Goal: Task Accomplishment & Management: Complete application form

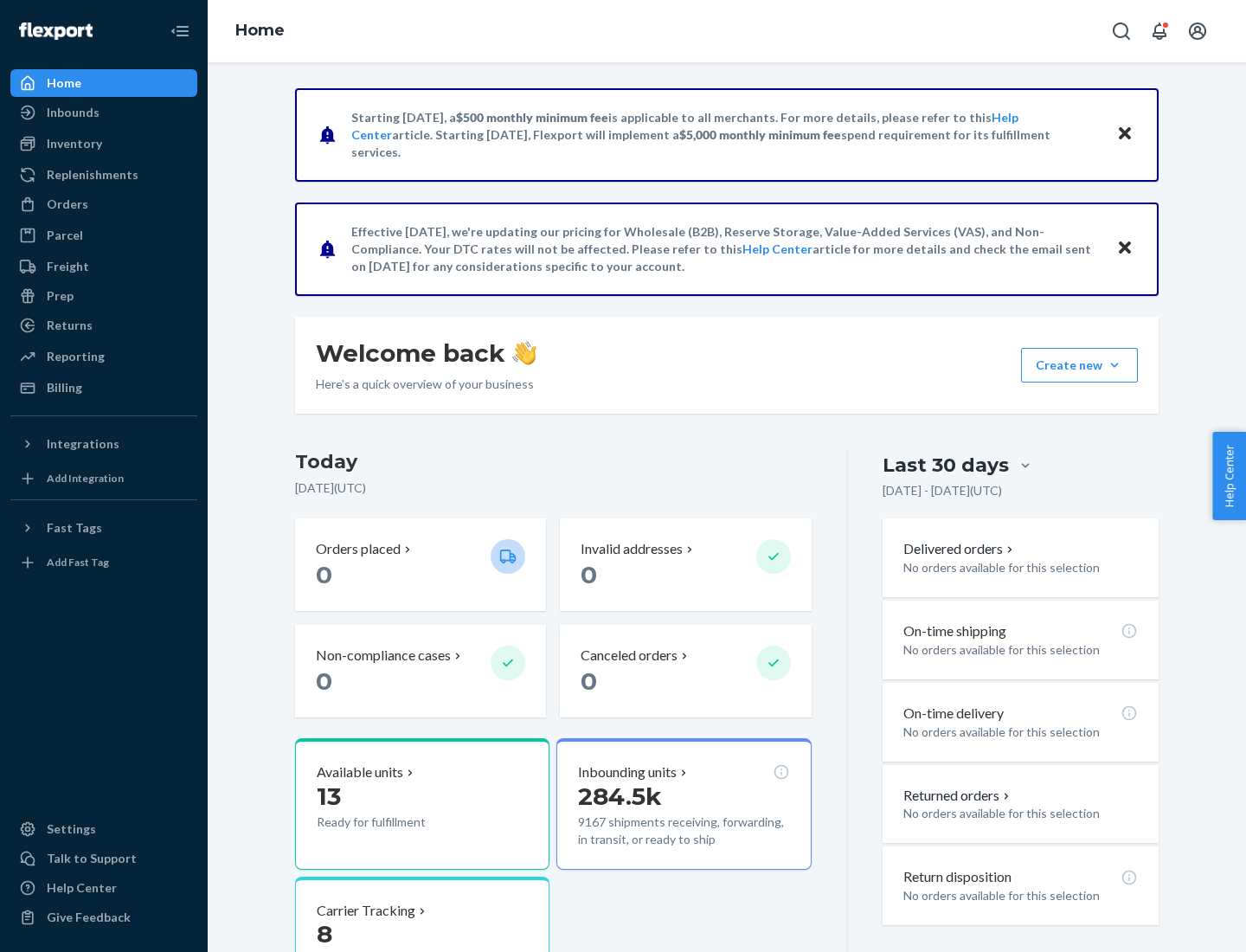
click at [1114, 365] on button "Create new Create new inbound Create new order Create new product" at bounding box center [1079, 364] width 117 height 35
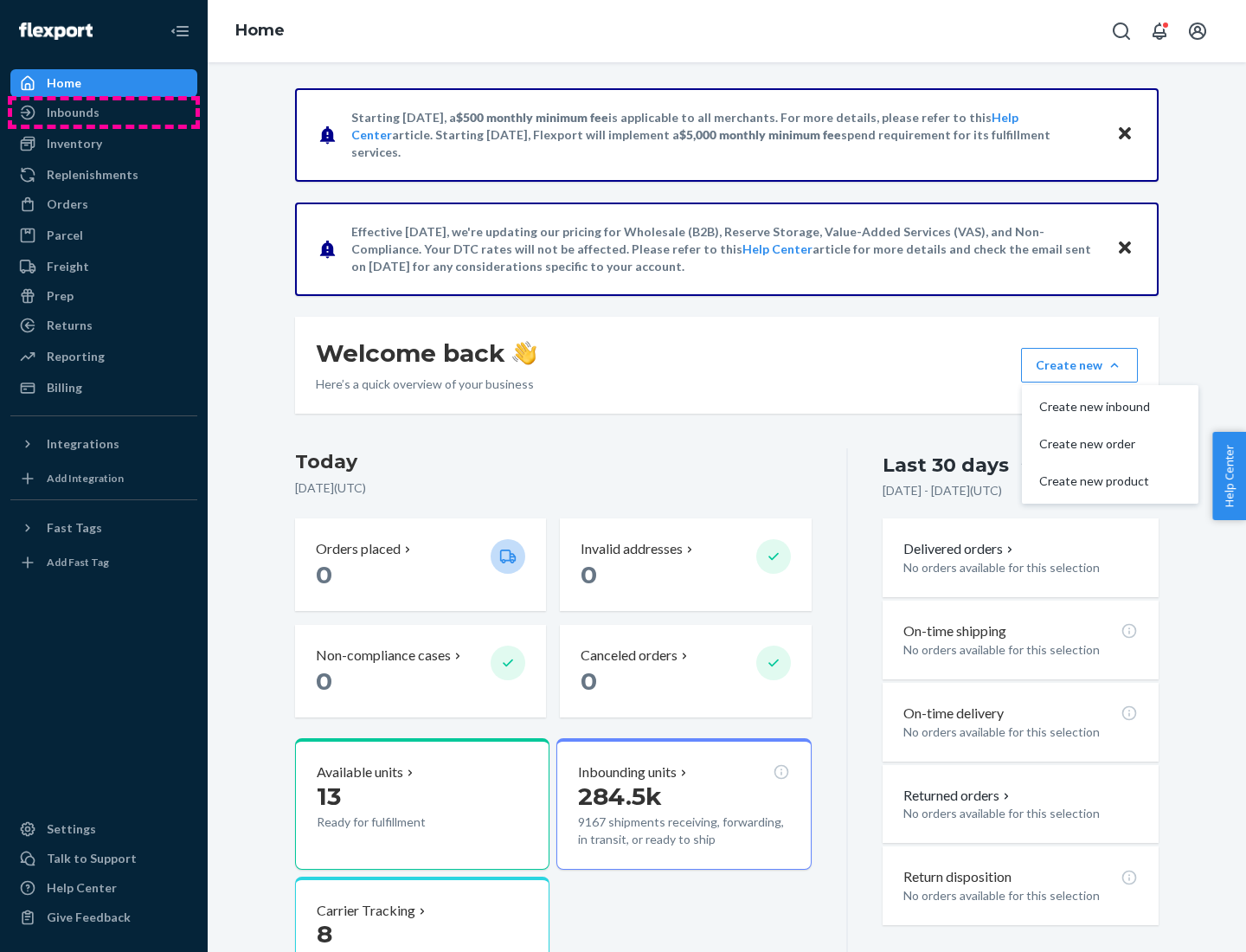
click at [104, 113] on div "Inbounds" at bounding box center [104, 112] width 183 height 24
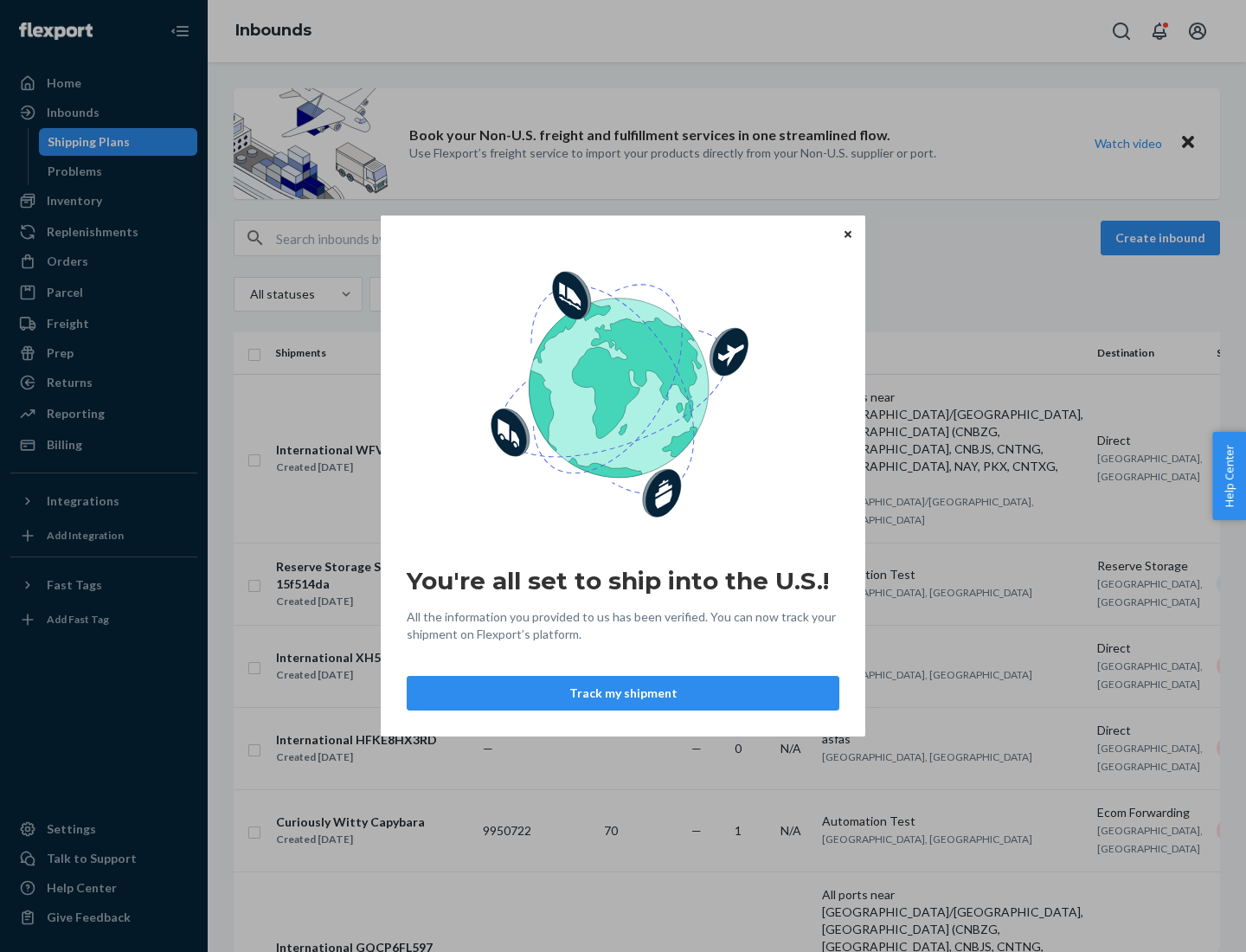
click at [623, 693] on button "Track my shipment" at bounding box center [623, 692] width 432 height 35
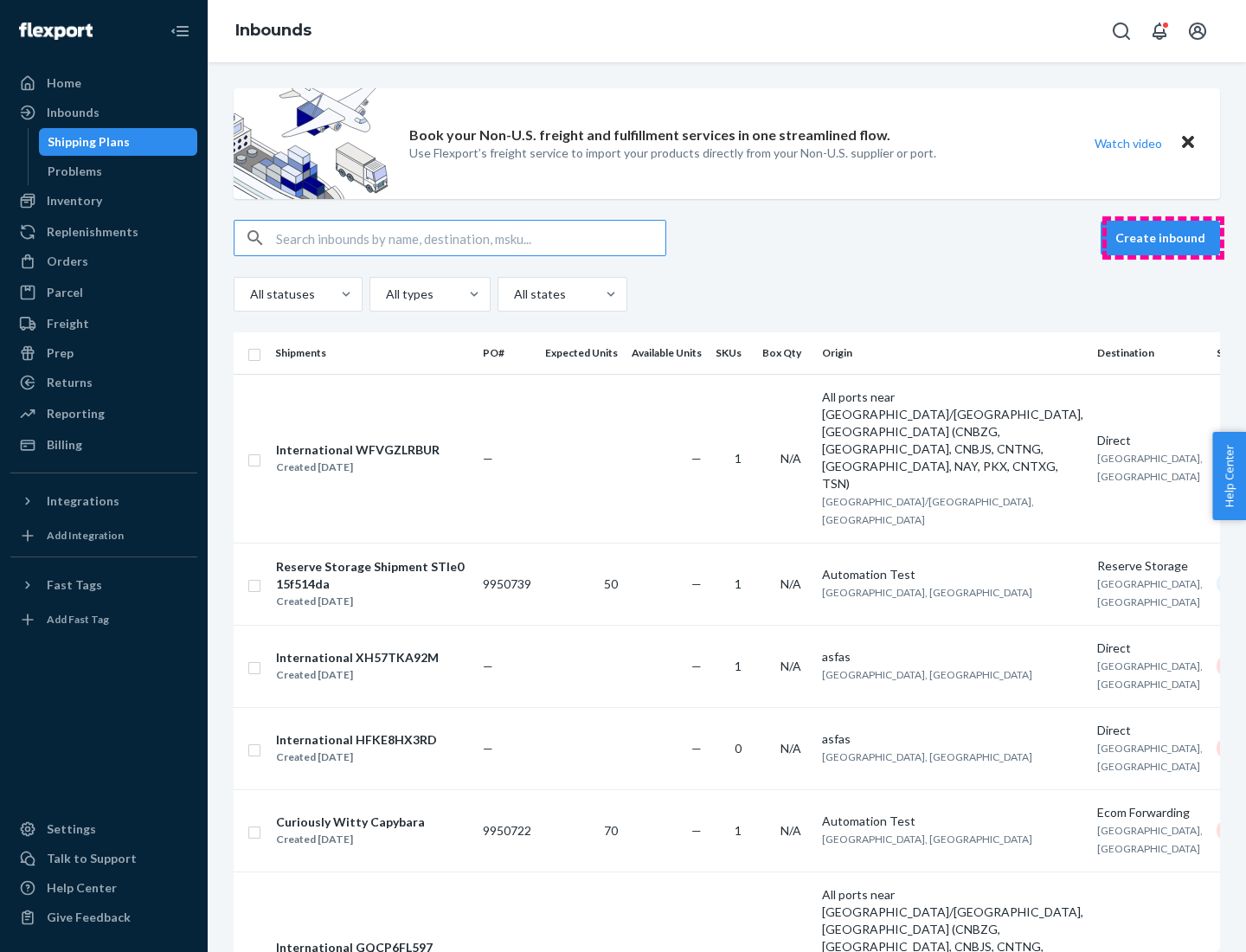
click at [1163, 238] on button "Create inbound" at bounding box center [1160, 238] width 120 height 35
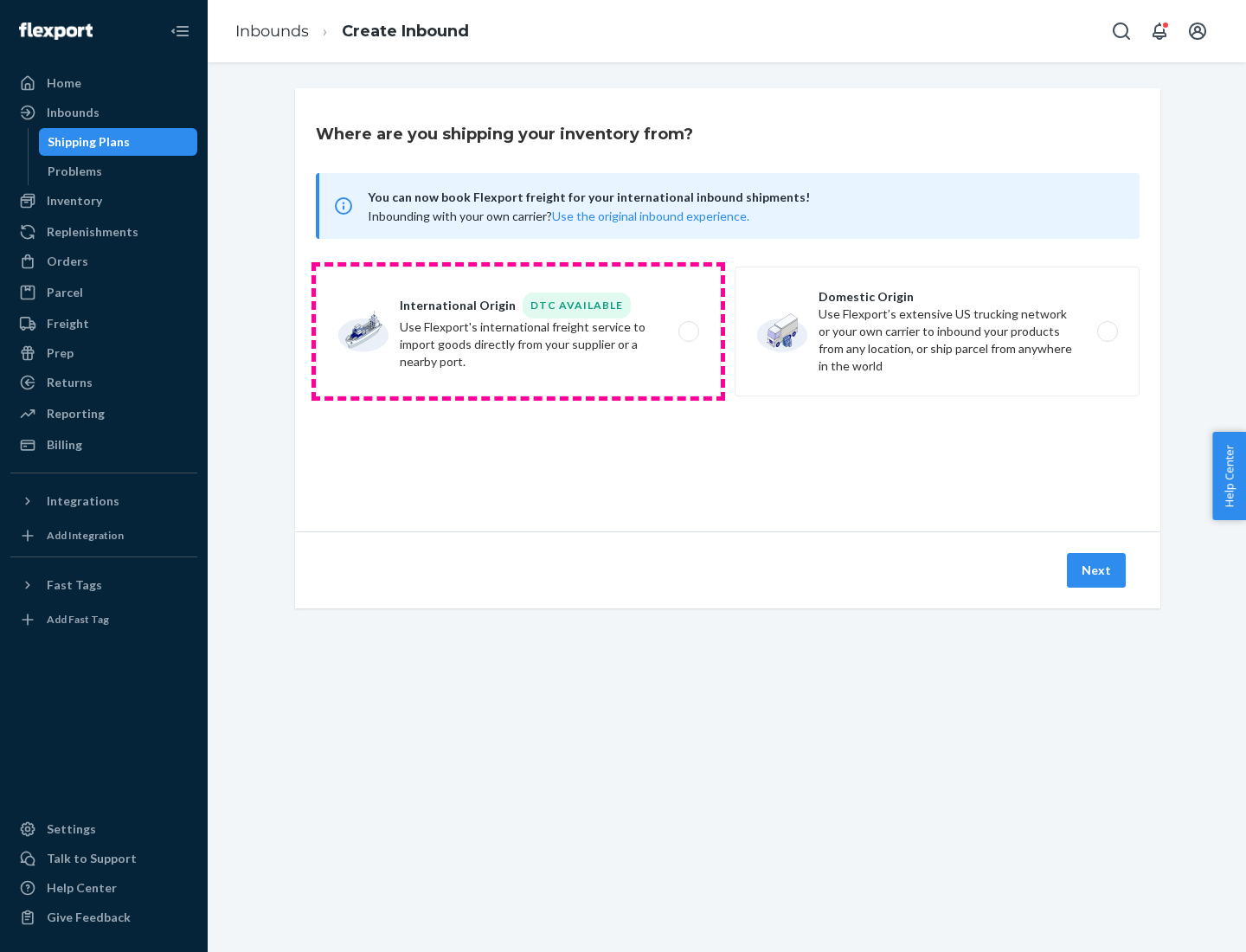
click at [518, 332] on label "International Origin DTC Available Use Flexport's international freight service…" at bounding box center [518, 332] width 405 height 129
click at [688, 332] on input "International Origin DTC Available Use Flexport's international freight service…" at bounding box center [693, 332] width 12 height 12
radio input "true"
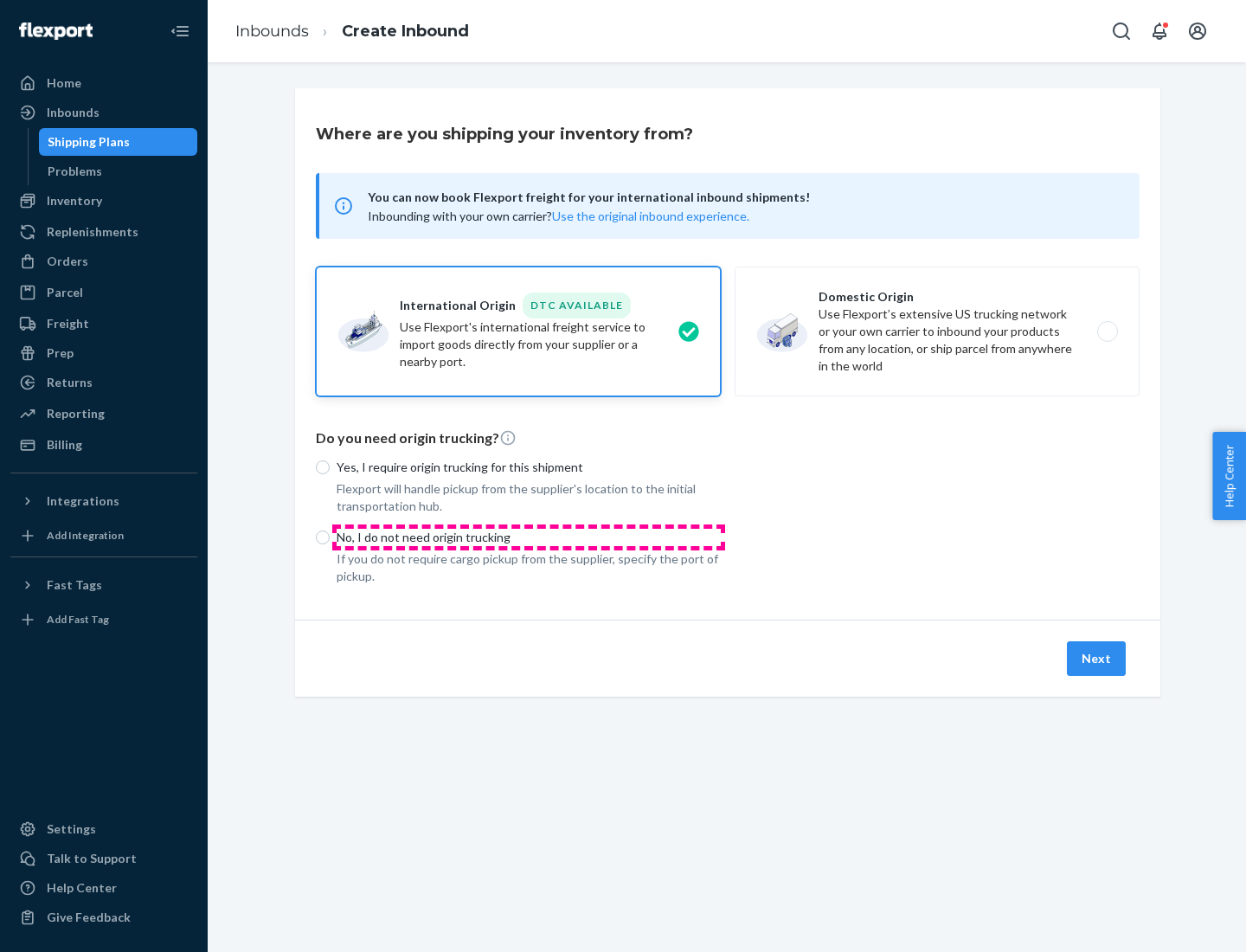
click at [528, 536] on p "No, I do not need origin trucking" at bounding box center [528, 537] width 384 height 18
click at [330, 536] on input "No, I do not need origin trucking" at bounding box center [323, 537] width 14 height 14
radio input "true"
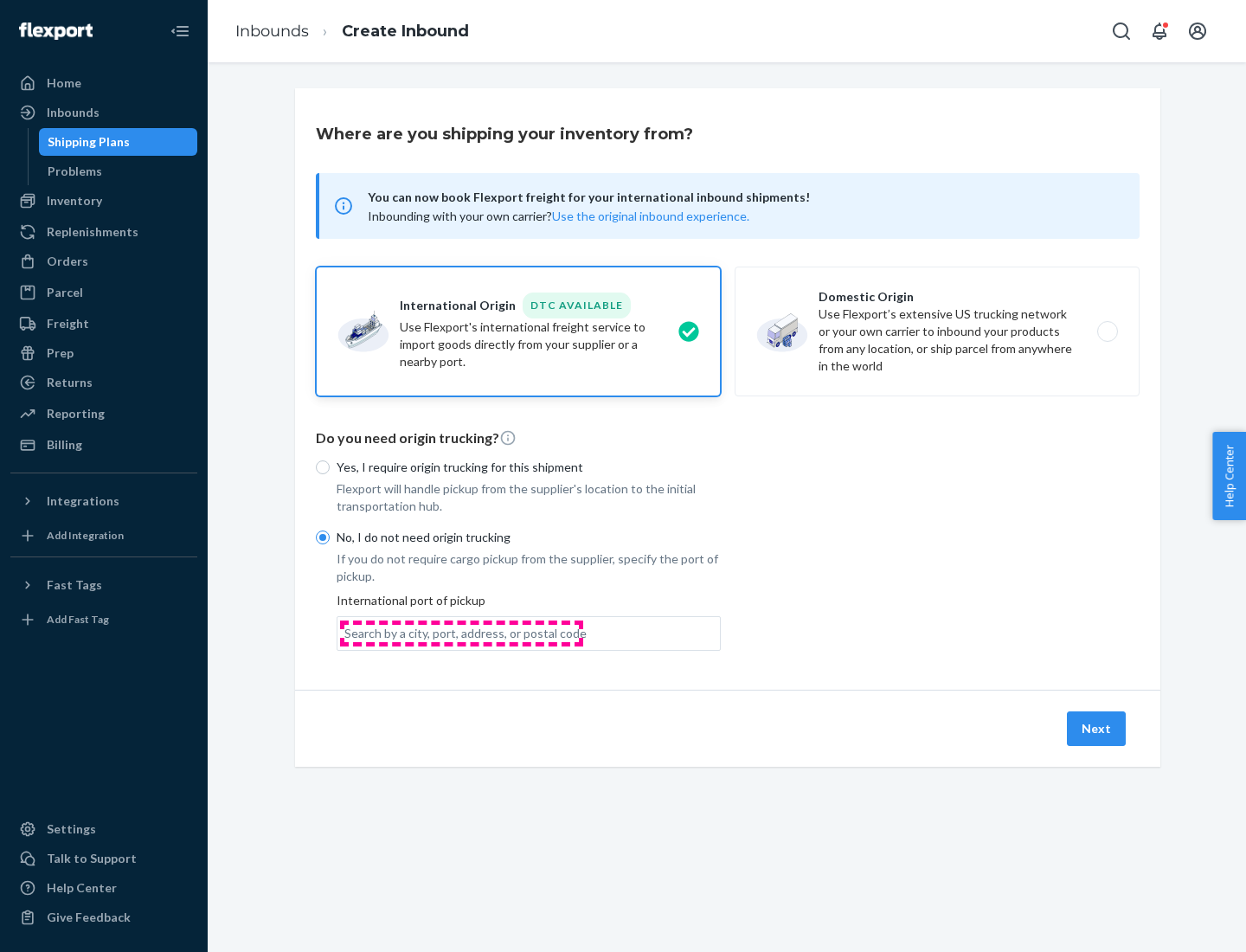
click at [461, 633] on div "Search by a city, port, address, or postal code" at bounding box center [464, 634] width 242 height 18
click at [346, 633] on input "Search by a city, port, address, or postal code" at bounding box center [345, 634] width 2 height 18
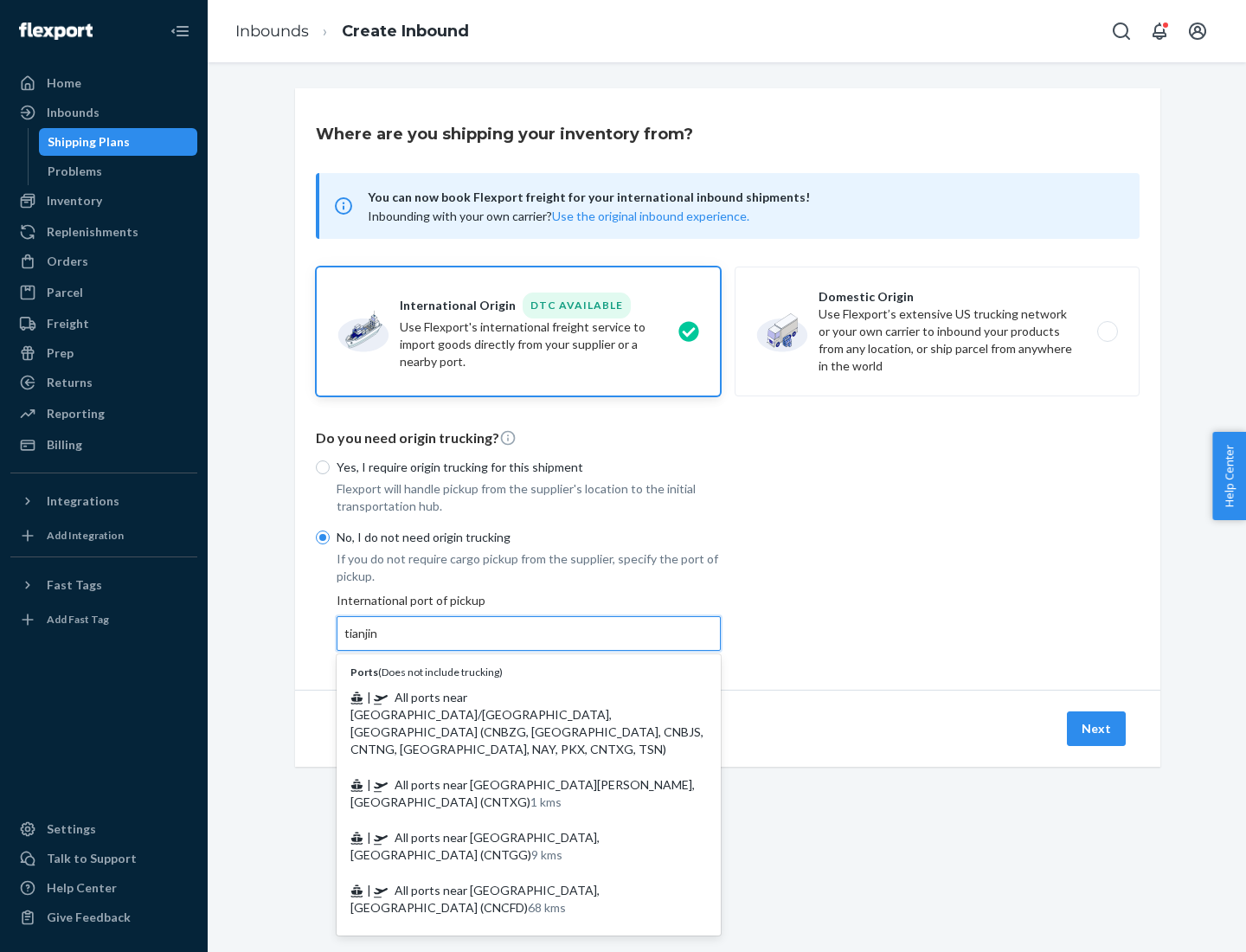
click at [511, 697] on span "| All ports near [GEOGRAPHIC_DATA]/[GEOGRAPHIC_DATA], [GEOGRAPHIC_DATA] (CNBZG,…" at bounding box center [526, 722] width 353 height 66
click at [380, 642] on input "tianjin" at bounding box center [362, 634] width 35 height 18
type input "All ports near [GEOGRAPHIC_DATA]/[GEOGRAPHIC_DATA], [GEOGRAPHIC_DATA] (CNBZG, […"
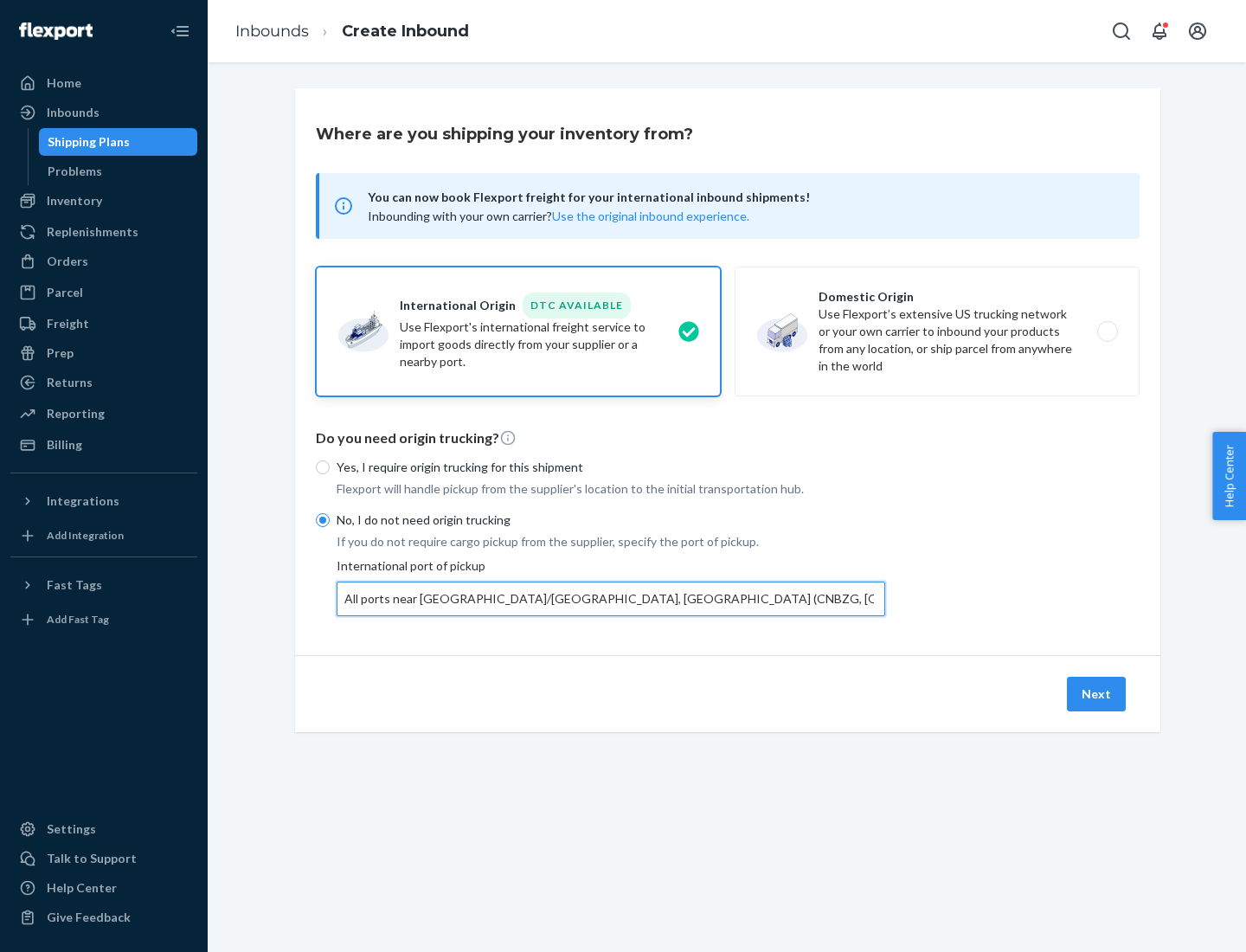
click at [1097, 693] on button "Next" at bounding box center [1096, 693] width 58 height 35
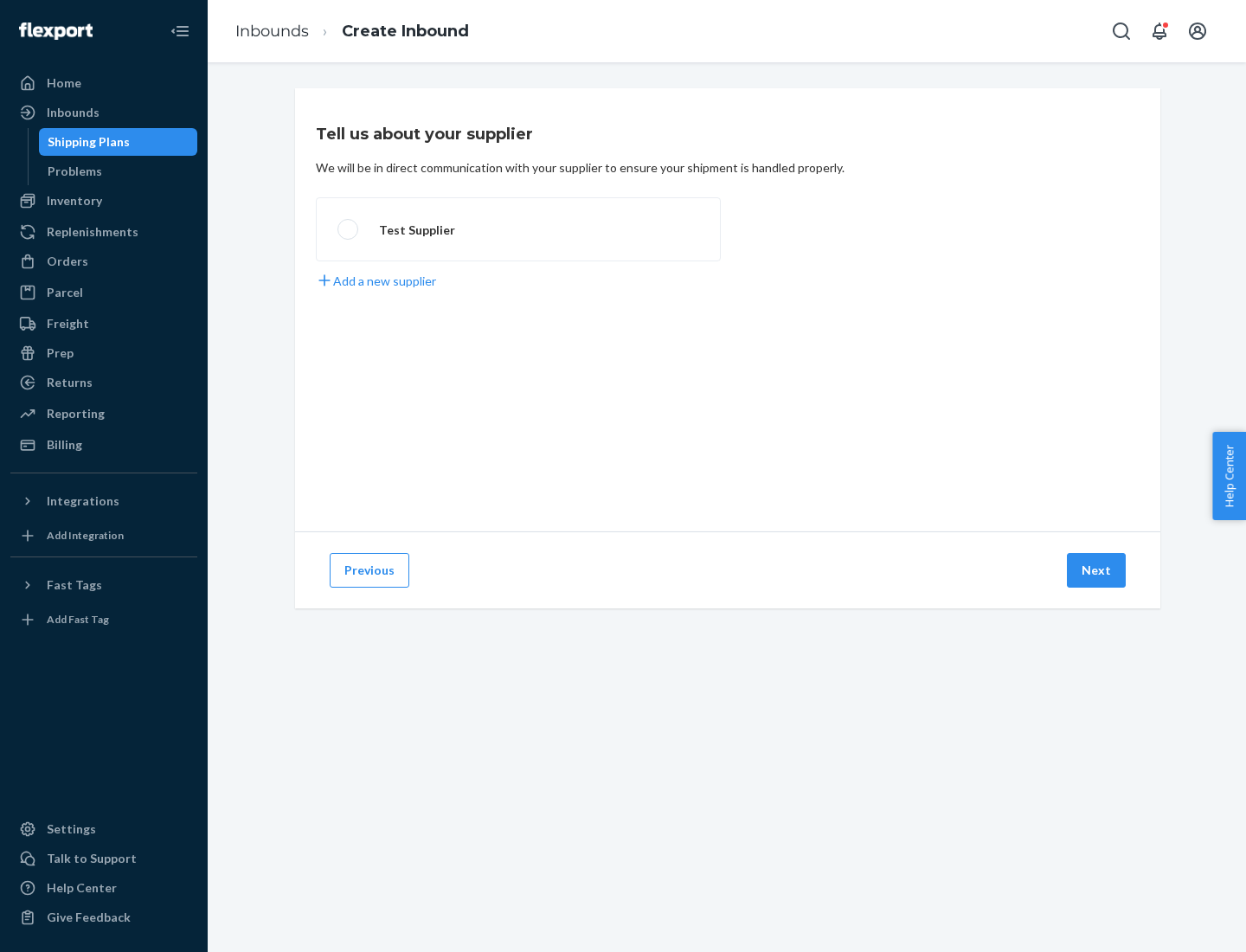
click at [518, 230] on label "Test Supplier" at bounding box center [518, 230] width 405 height 64
click at [348, 230] on input "Test Supplier" at bounding box center [343, 230] width 12 height 12
radio input "true"
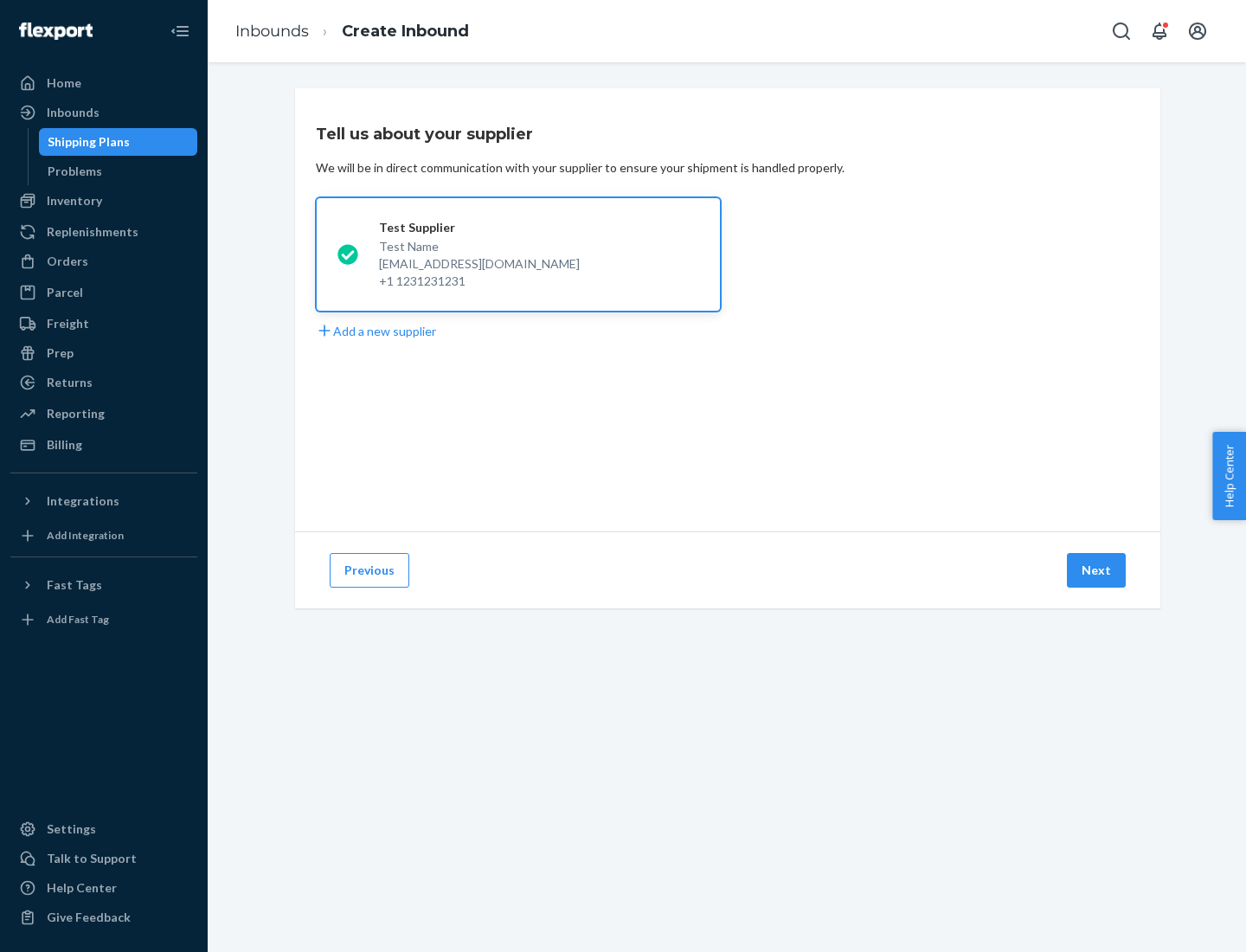
click at [1097, 570] on button "Next" at bounding box center [1096, 570] width 58 height 35
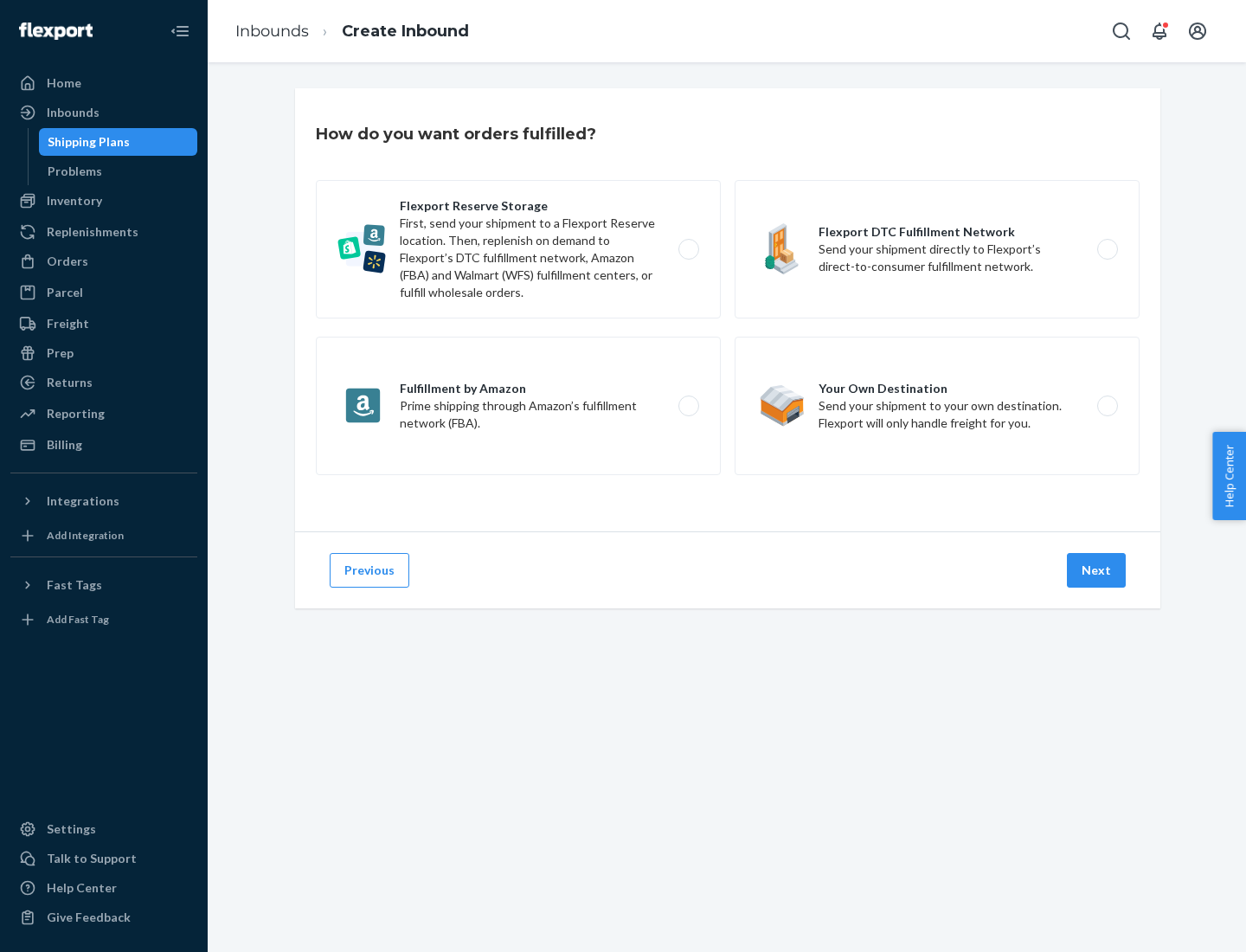
click at [518, 249] on label "Flexport Reserve Storage First, send your shipment to a Flexport Reserve locati…" at bounding box center [518, 249] width 405 height 138
click at [688, 249] on input "Flexport Reserve Storage First, send your shipment to a Flexport Reserve locati…" at bounding box center [693, 249] width 12 height 12
radio input "true"
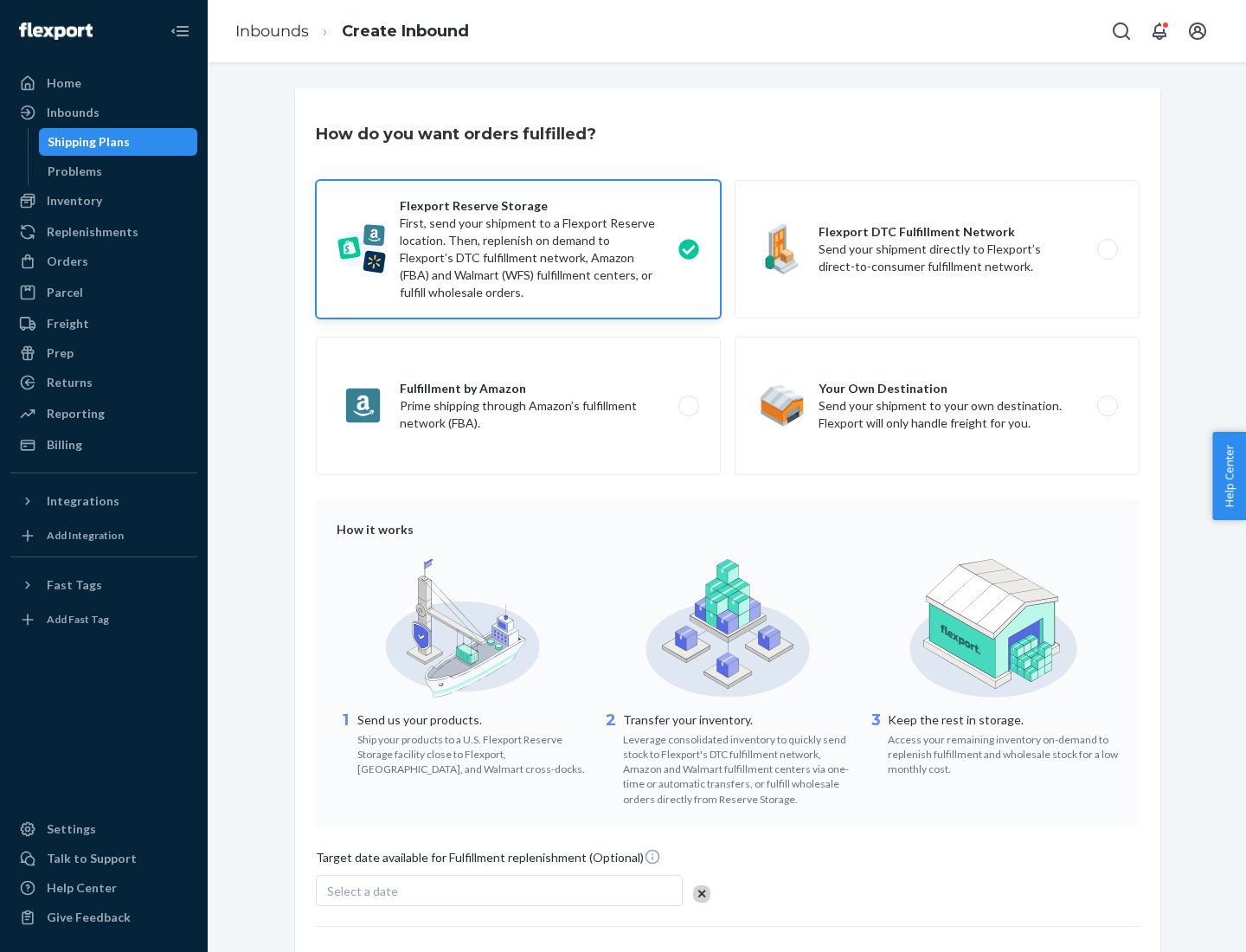
scroll to position [142, 0]
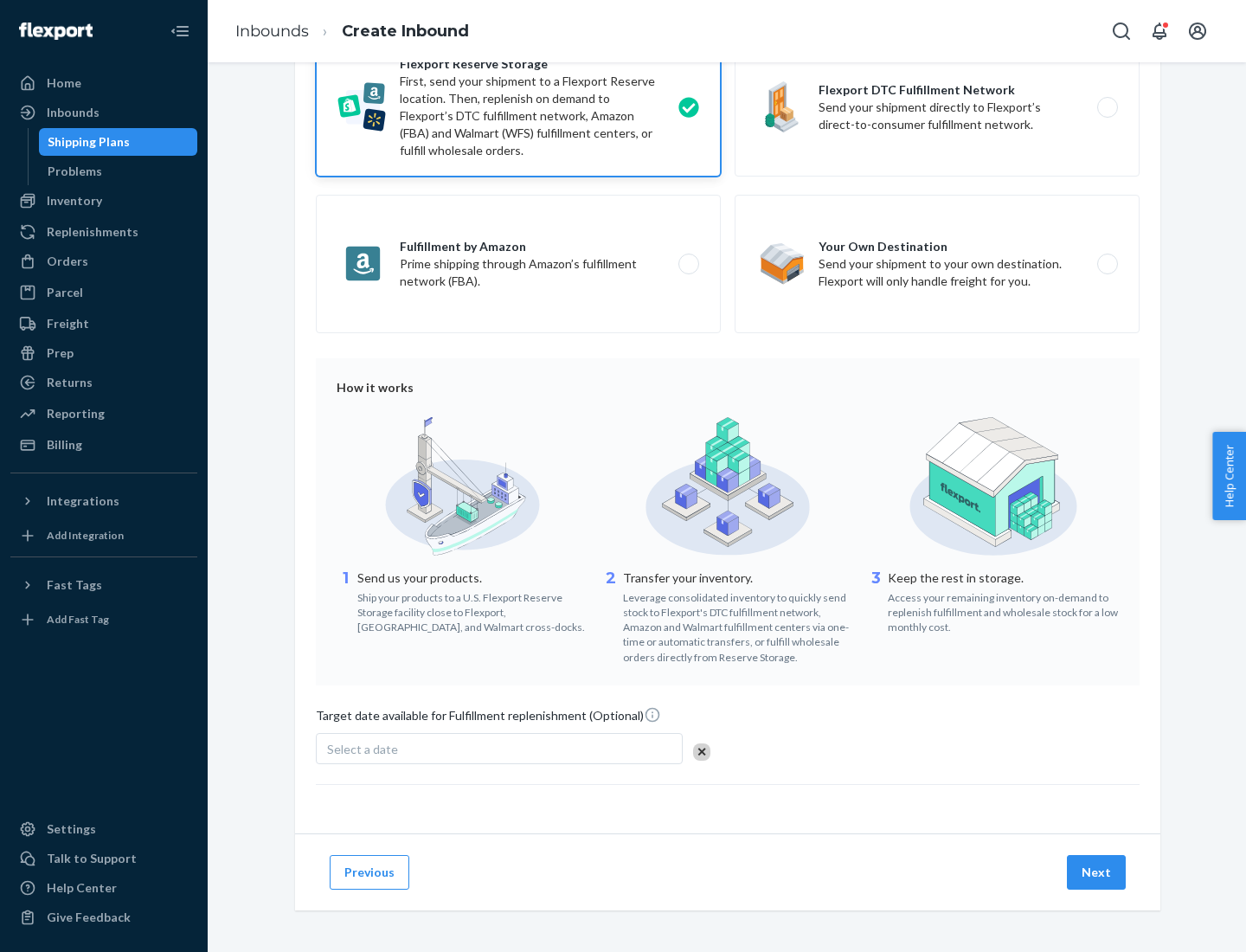
click at [1097, 871] on button "Next" at bounding box center [1096, 871] width 58 height 35
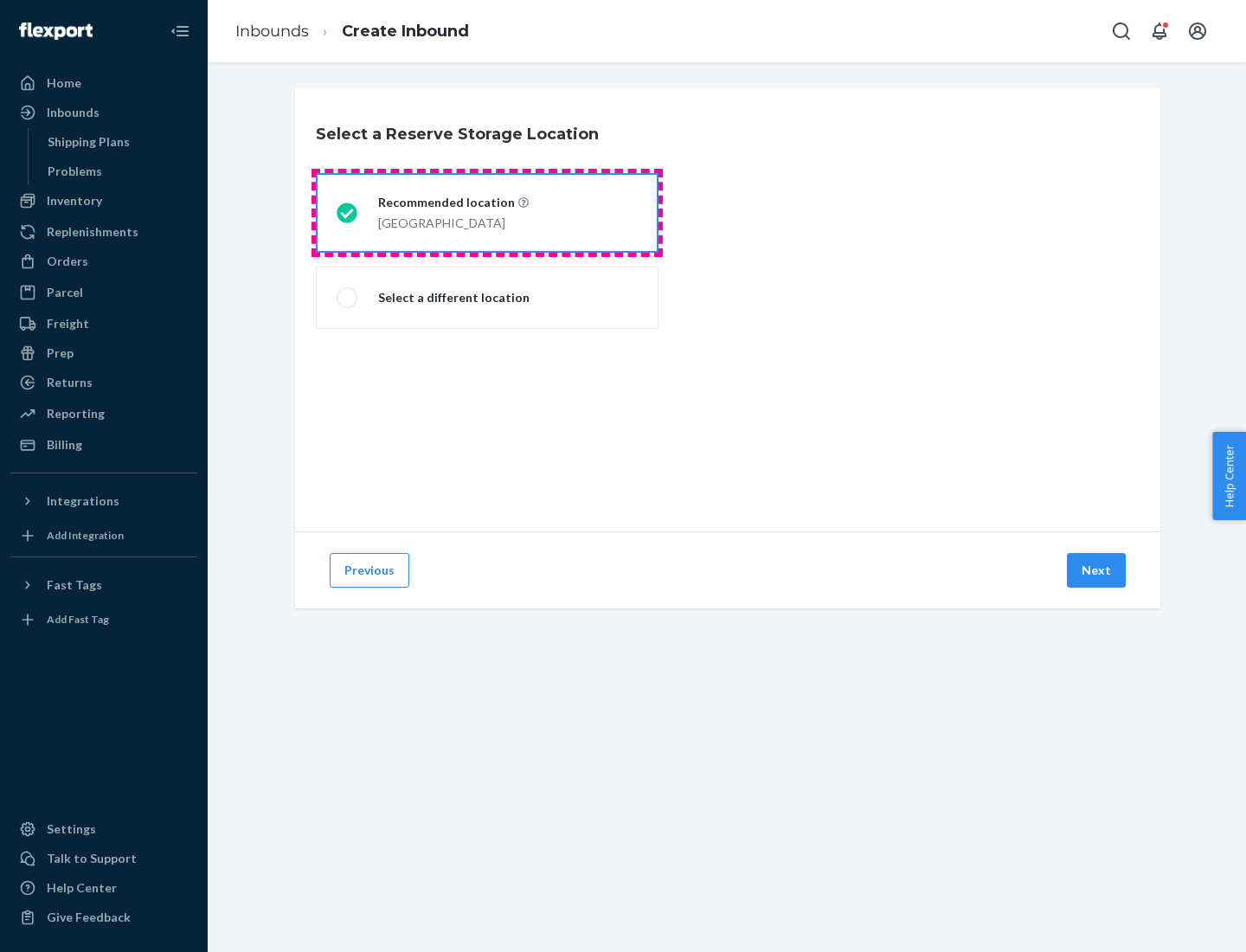
click at [487, 213] on div "[GEOGRAPHIC_DATA]" at bounding box center [454, 221] width 151 height 20
click at [347, 213] on input "Recommended location [GEOGRAPHIC_DATA]" at bounding box center [342, 213] width 12 height 12
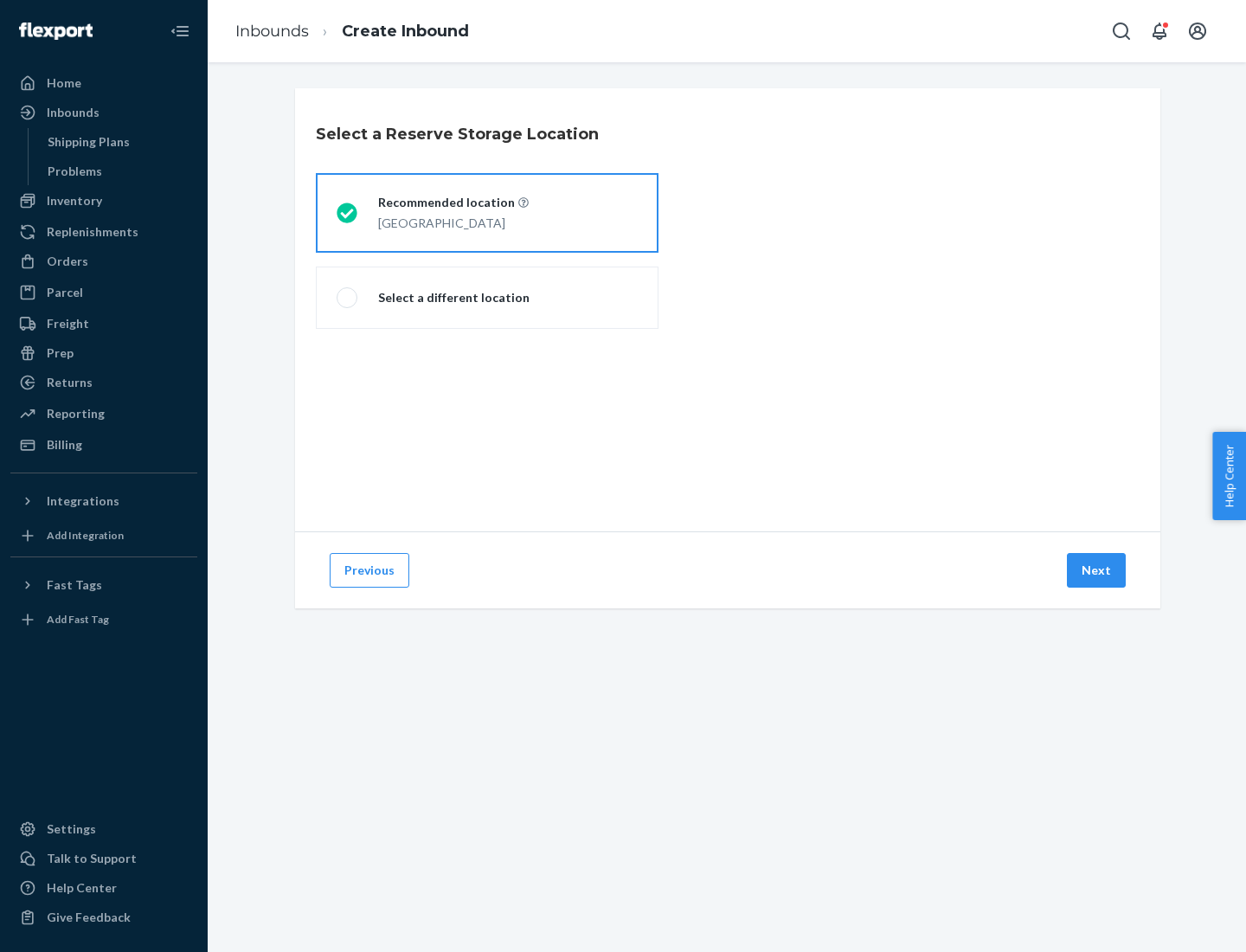
click at [1097, 570] on button "Next" at bounding box center [1096, 570] width 58 height 35
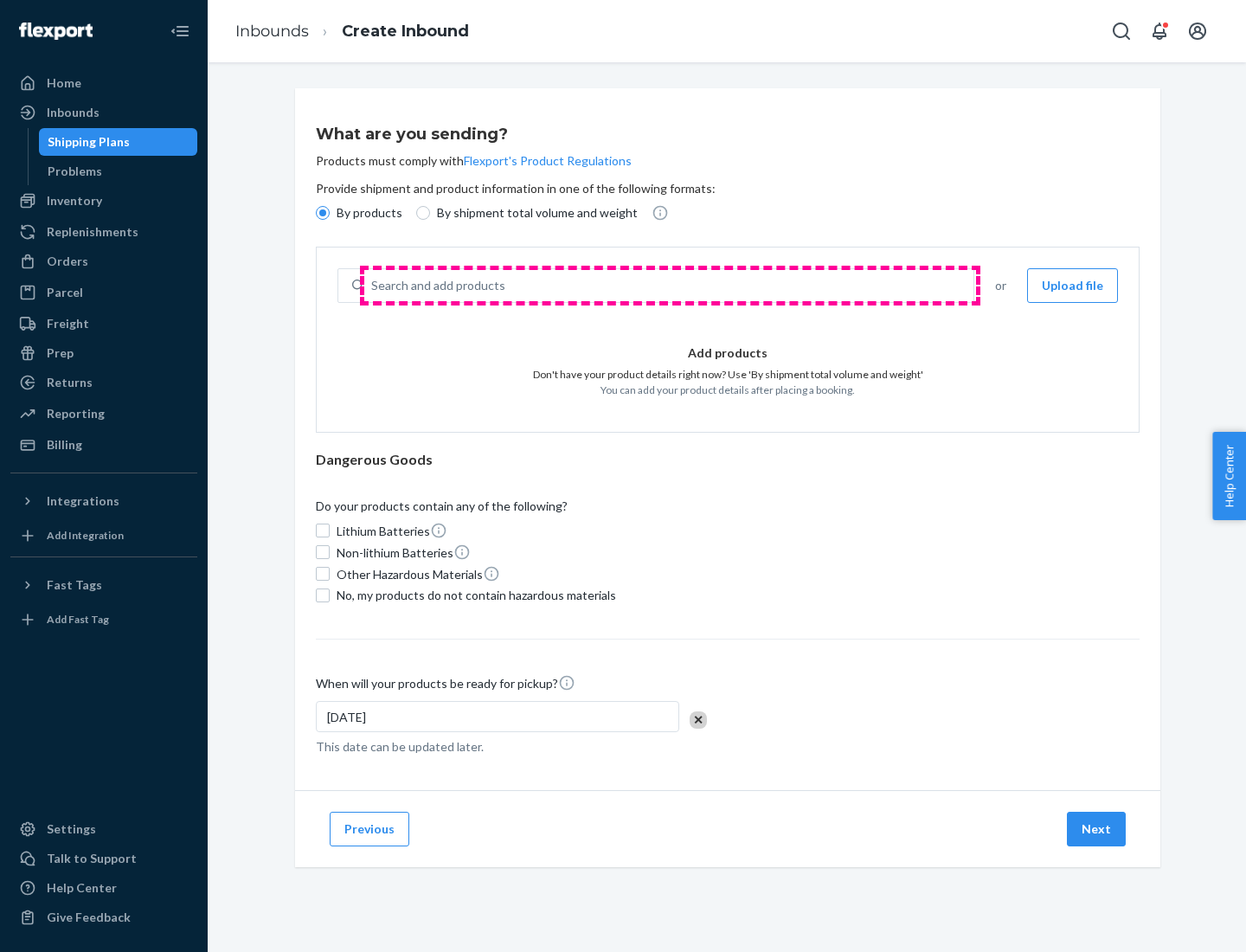
click at [669, 285] on div "Search and add products" at bounding box center [668, 285] width 609 height 31
click at [373, 285] on input "Search and add products" at bounding box center [372, 285] width 2 height 18
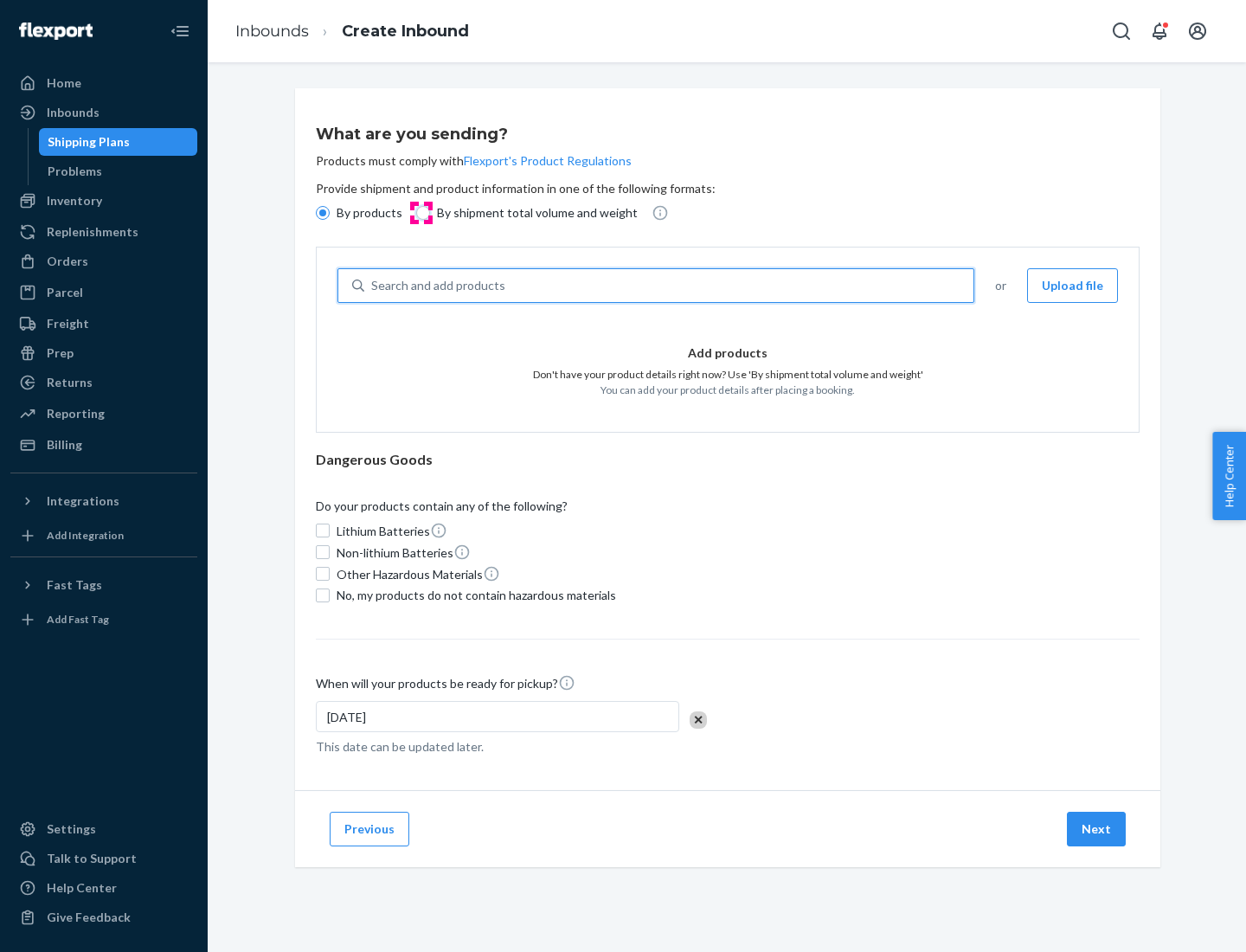
click at [420, 213] on input "By shipment total volume and weight" at bounding box center [424, 213] width 14 height 14
radio input "true"
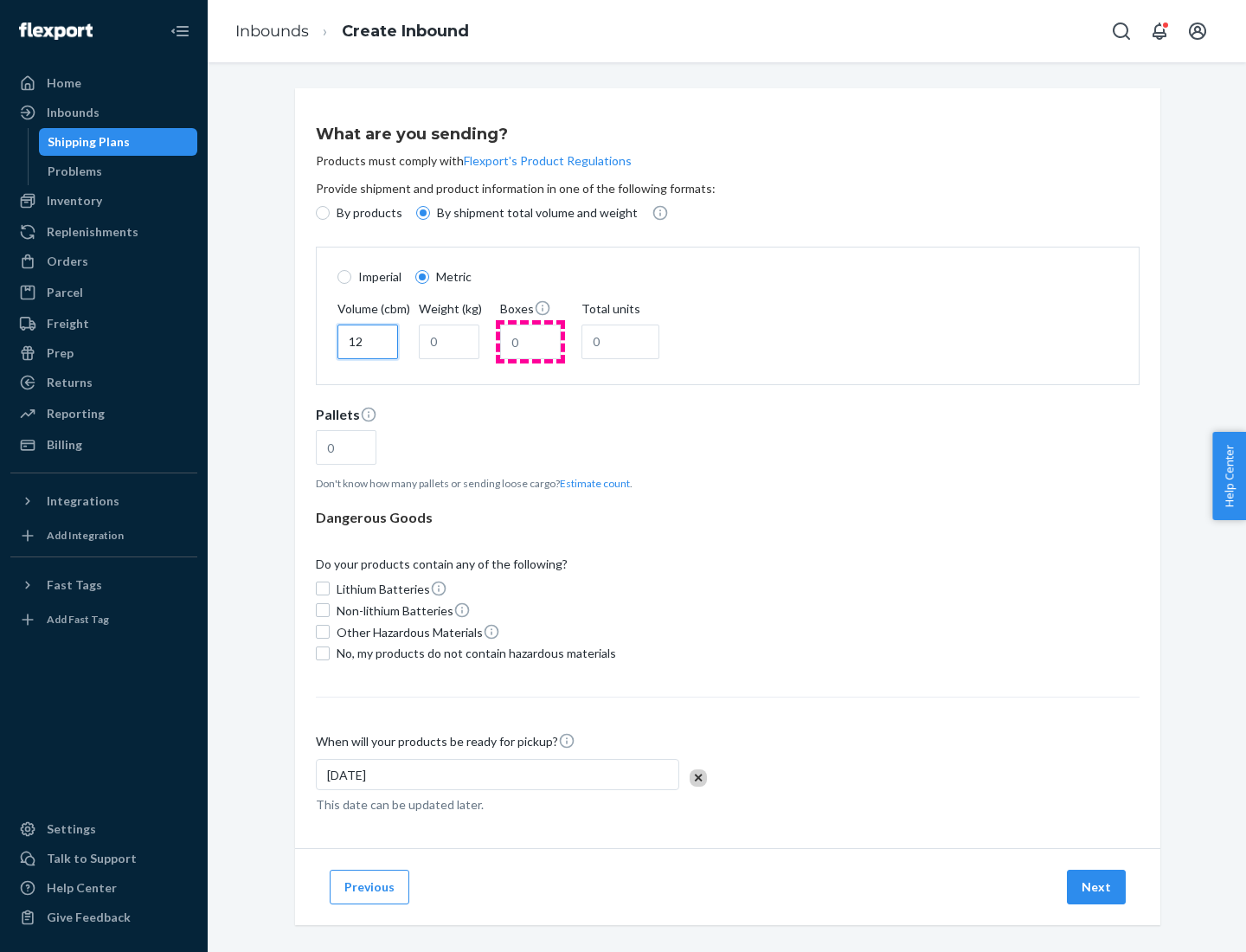
type input "12"
type input "22"
type input "222"
type input "121"
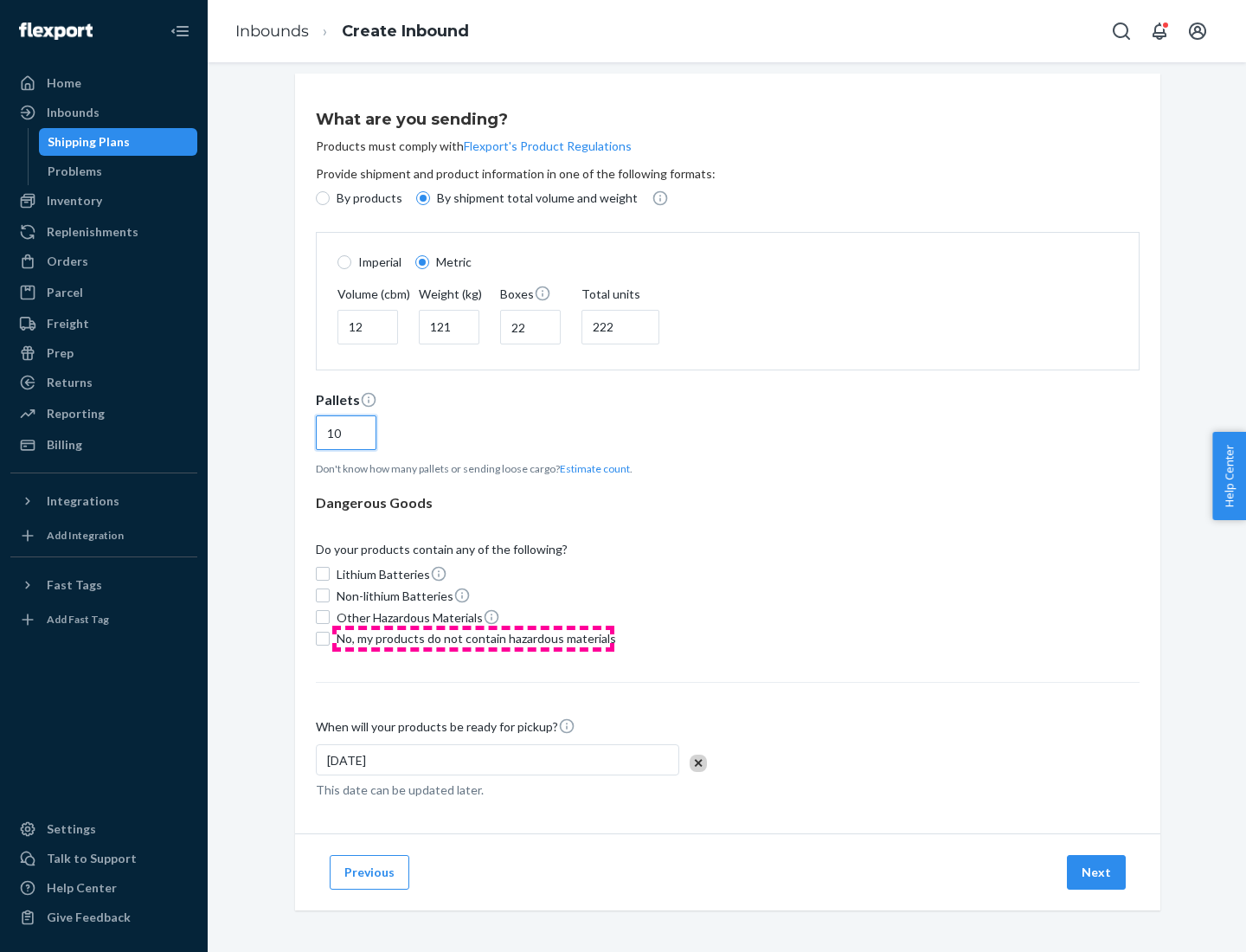
type input "10"
click at [473, 637] on span "No, my products do not contain hazardous materials" at bounding box center [476, 639] width 279 height 18
click at [330, 637] on input "No, my products do not contain hazardous materials" at bounding box center [323, 639] width 14 height 14
checkbox input "true"
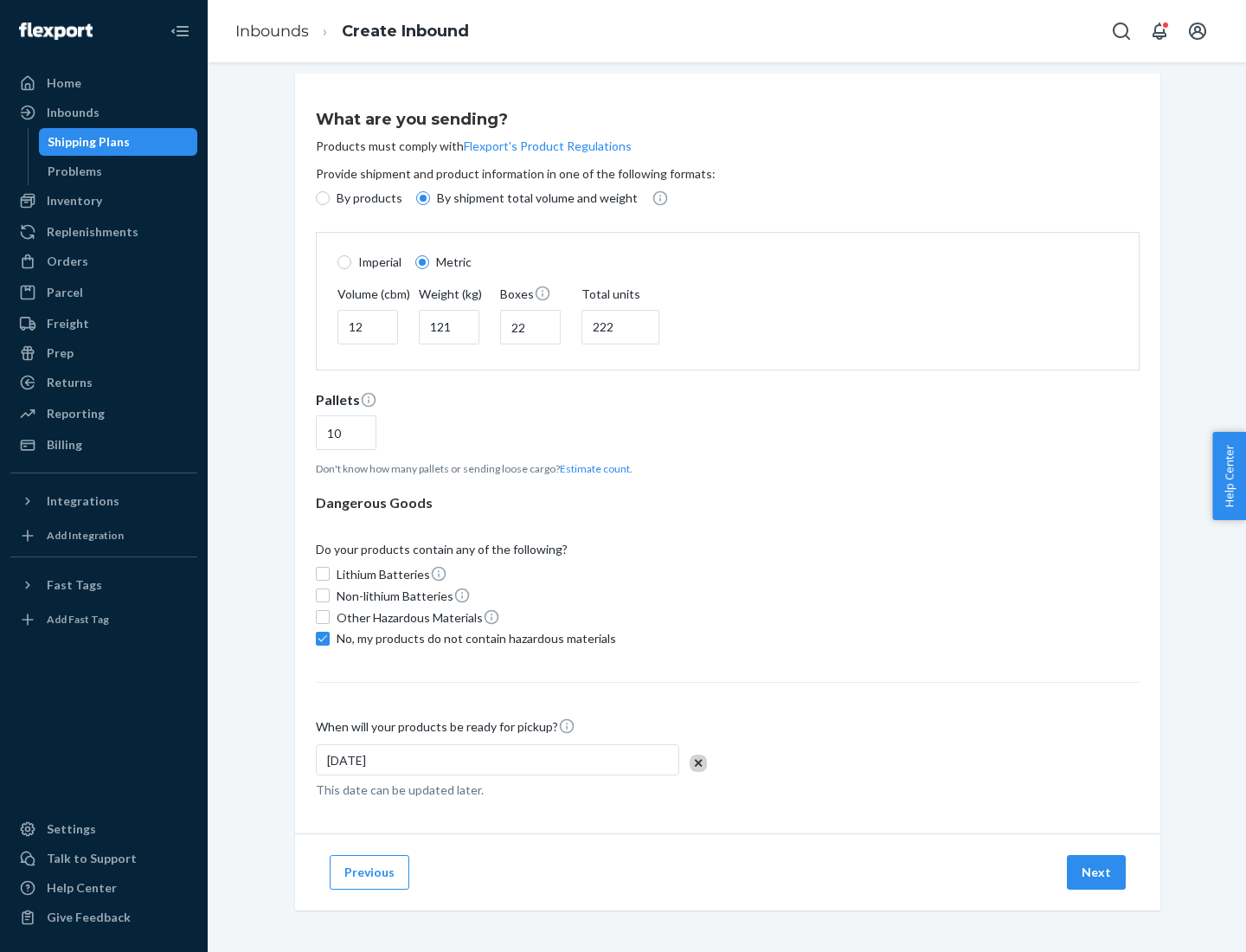
click at [1097, 871] on button "Next" at bounding box center [1096, 871] width 58 height 35
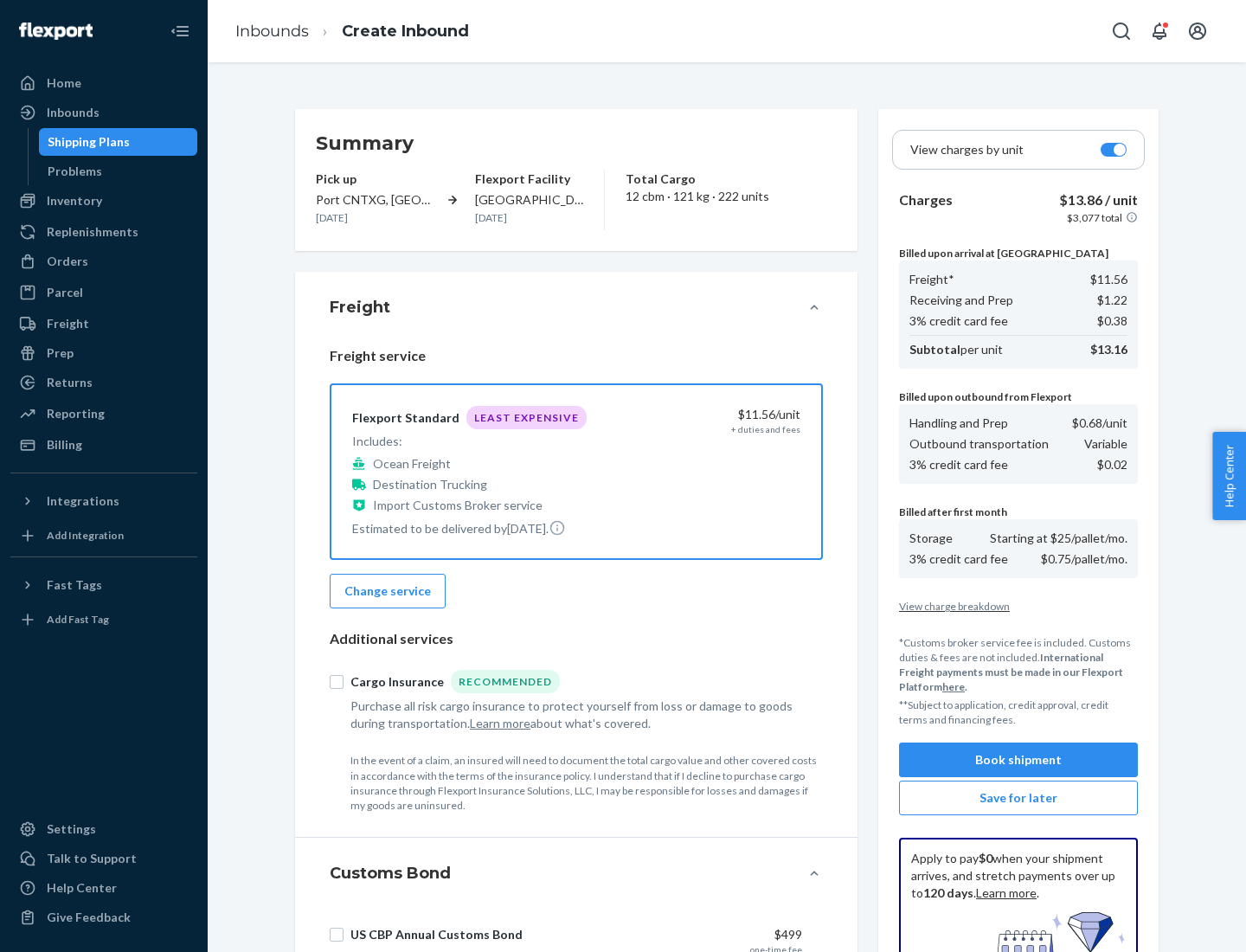
scroll to position [253, 0]
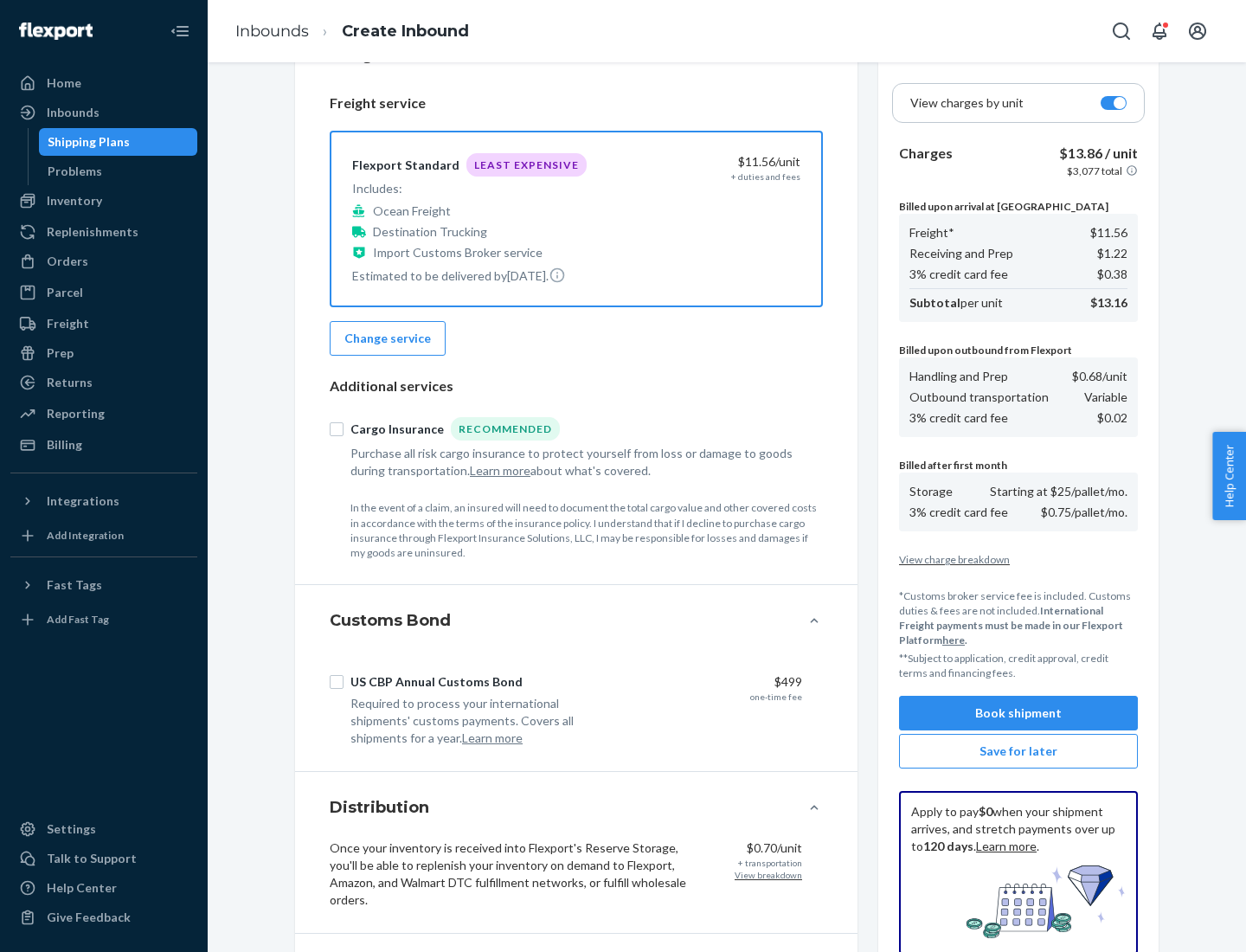
click at [1018, 713] on button "Book shipment" at bounding box center [1017, 713] width 238 height 35
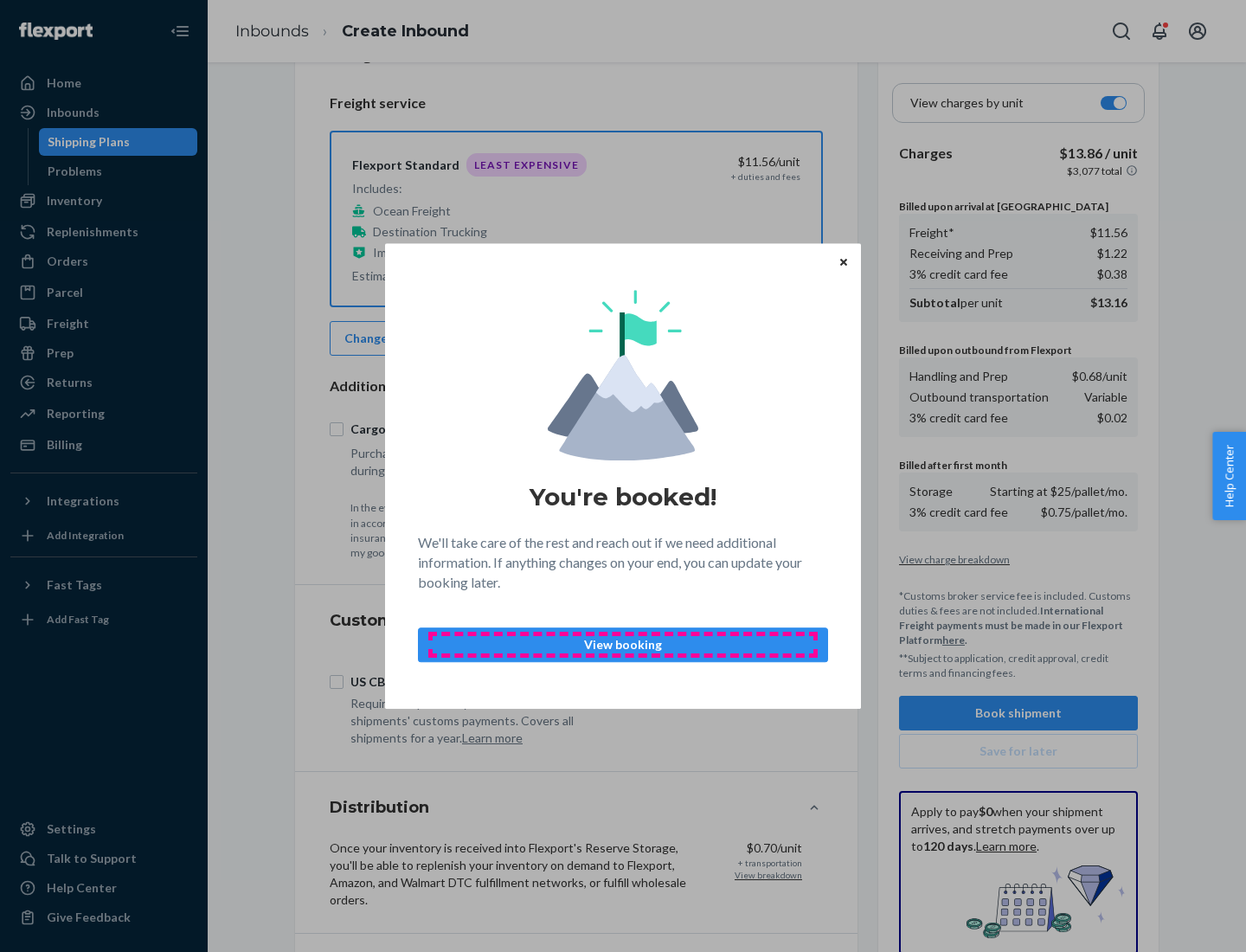
click at [623, 644] on p "View booking" at bounding box center [622, 644] width 380 height 18
